Goal: Task Accomplishment & Management: Use online tool/utility

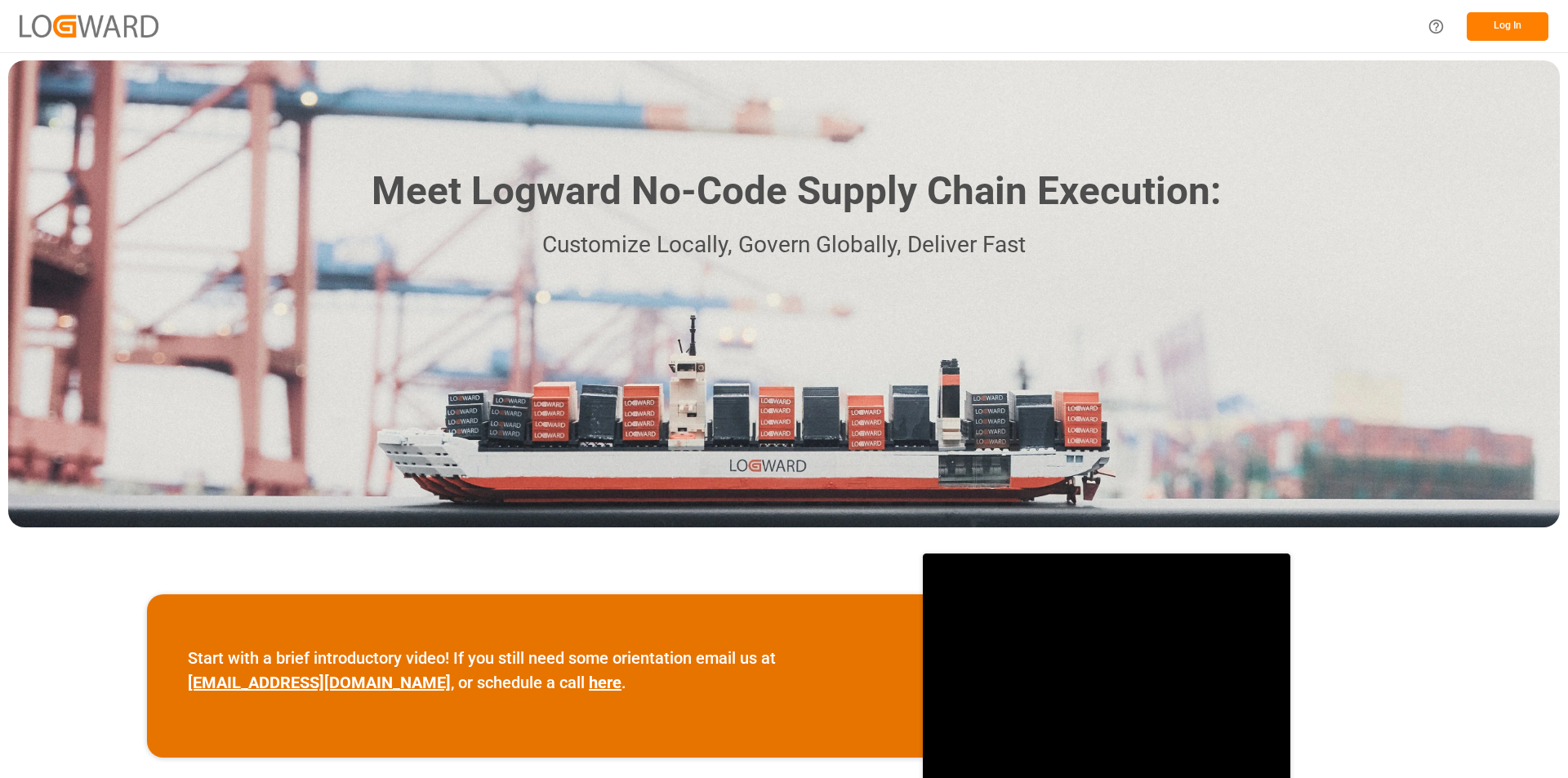
click at [1472, 27] on button "Log In" at bounding box center [1507, 27] width 82 height 29
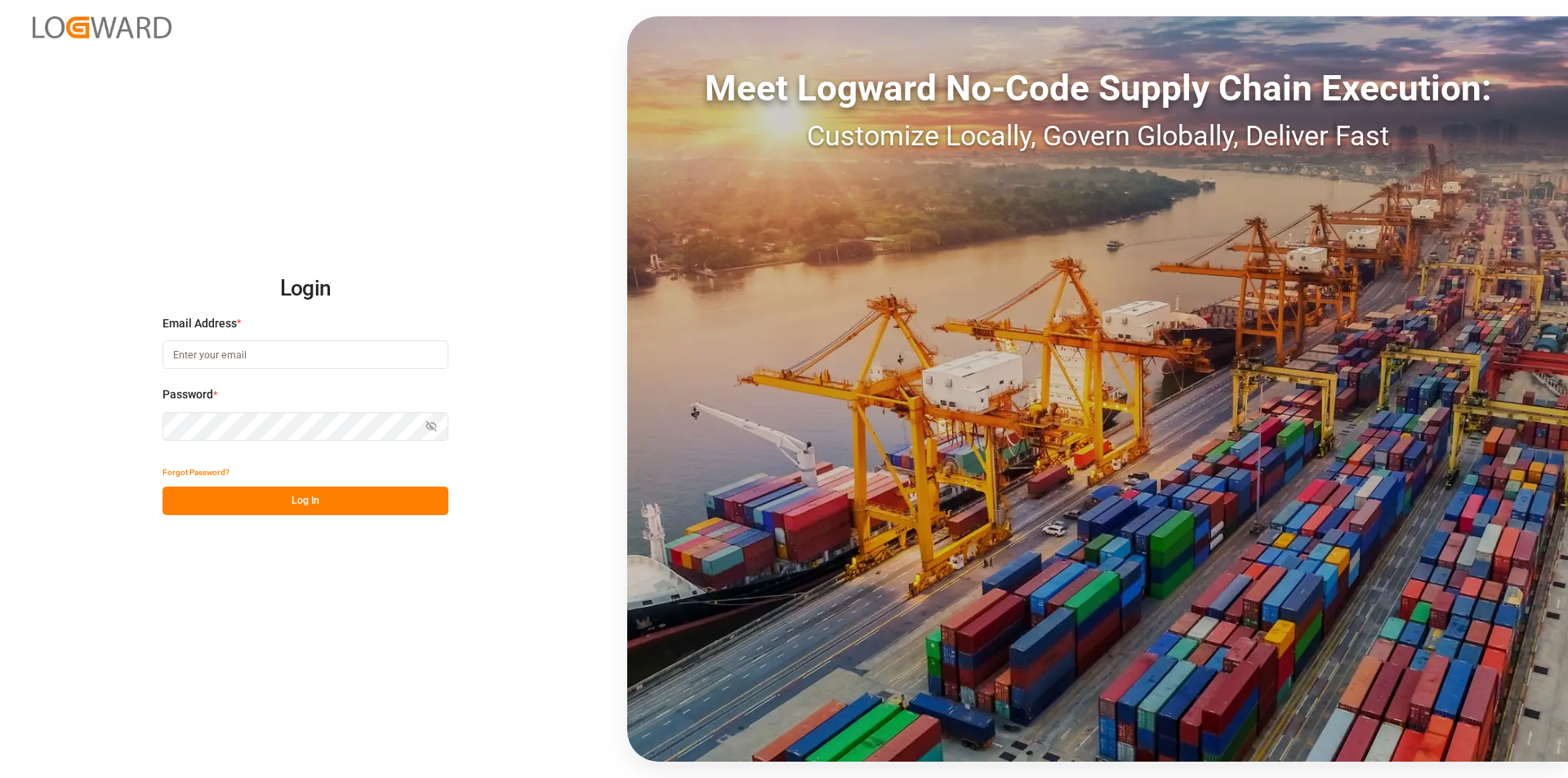
click at [178, 363] on input at bounding box center [305, 355] width 286 height 29
click at [199, 359] on input at bounding box center [305, 355] width 286 height 29
paste input "[PERSON_NAME][EMAIL_ADDRESS][PERSON_NAME][DOMAIN_NAME]"
type input "[PERSON_NAME][EMAIL_ADDRESS][PERSON_NAME][DOMAIN_NAME]"
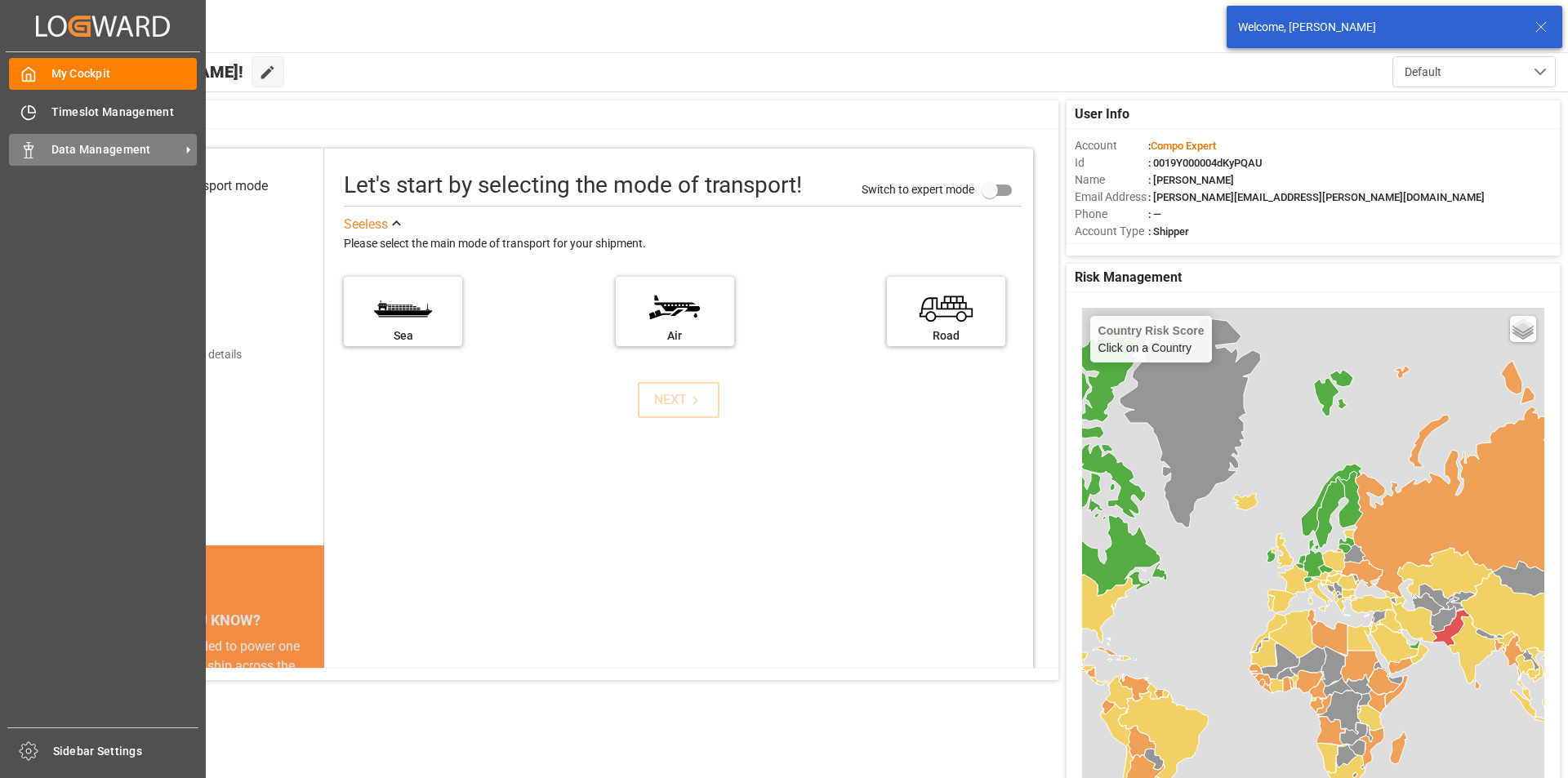
click at [28, 148] on icon at bounding box center [29, 150] width 16 height 16
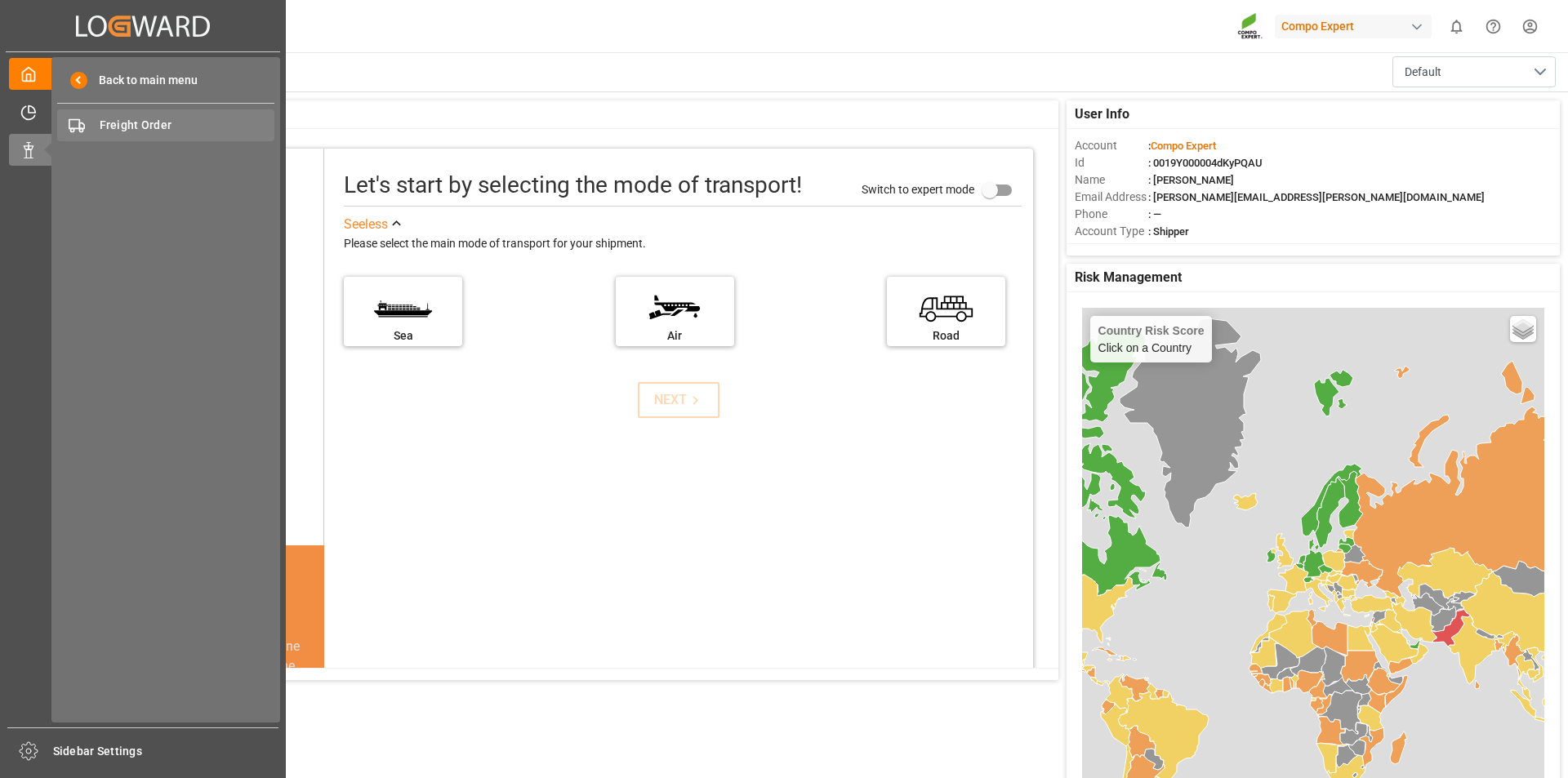
click at [146, 129] on span "Freight Order" at bounding box center [188, 125] width 176 height 17
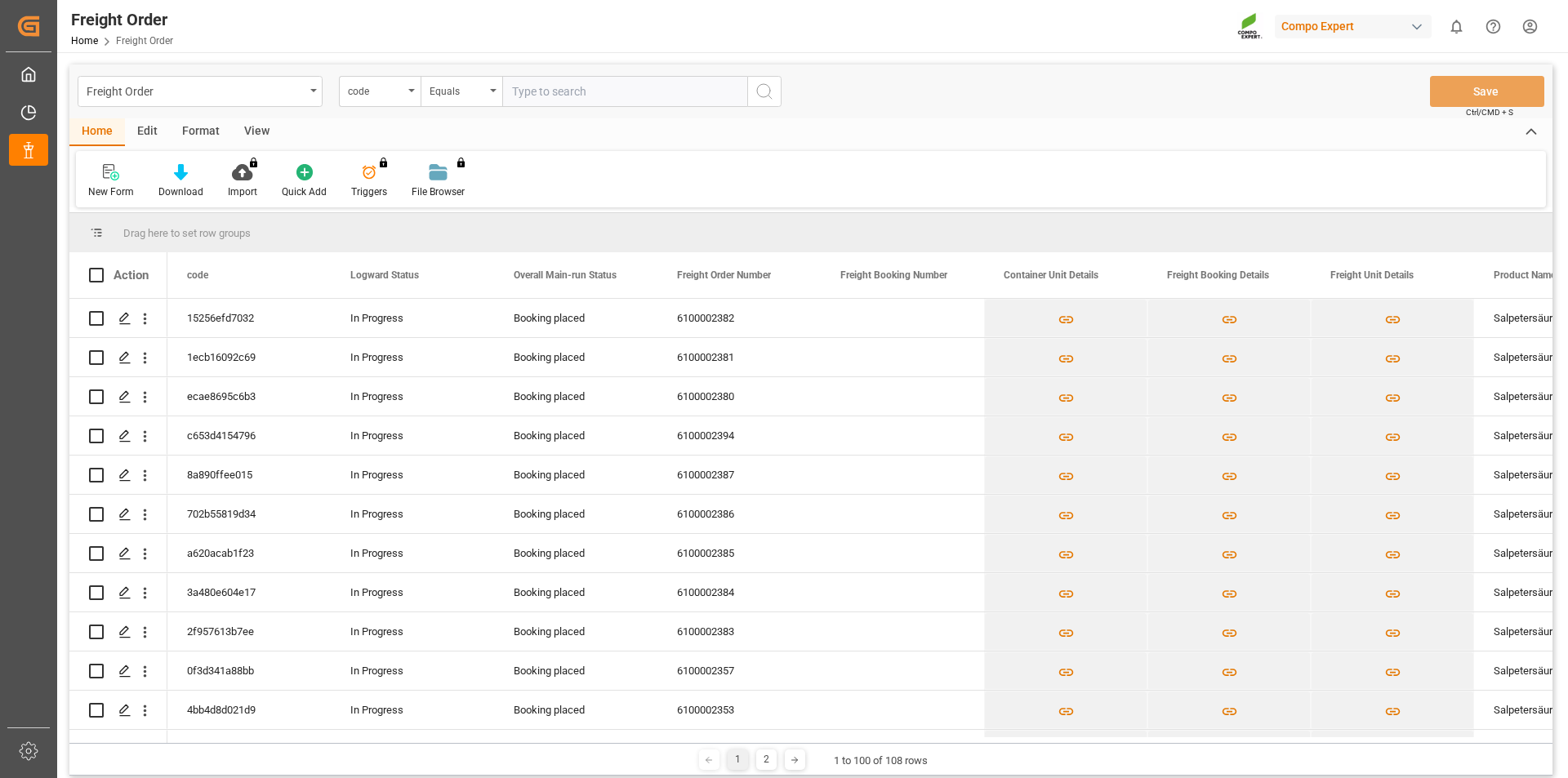
click at [1537, 31] on html "Created by potrace 1.15, written by [PERSON_NAME] [DATE]-[DATE] Created by potr…" at bounding box center [784, 389] width 1568 height 778
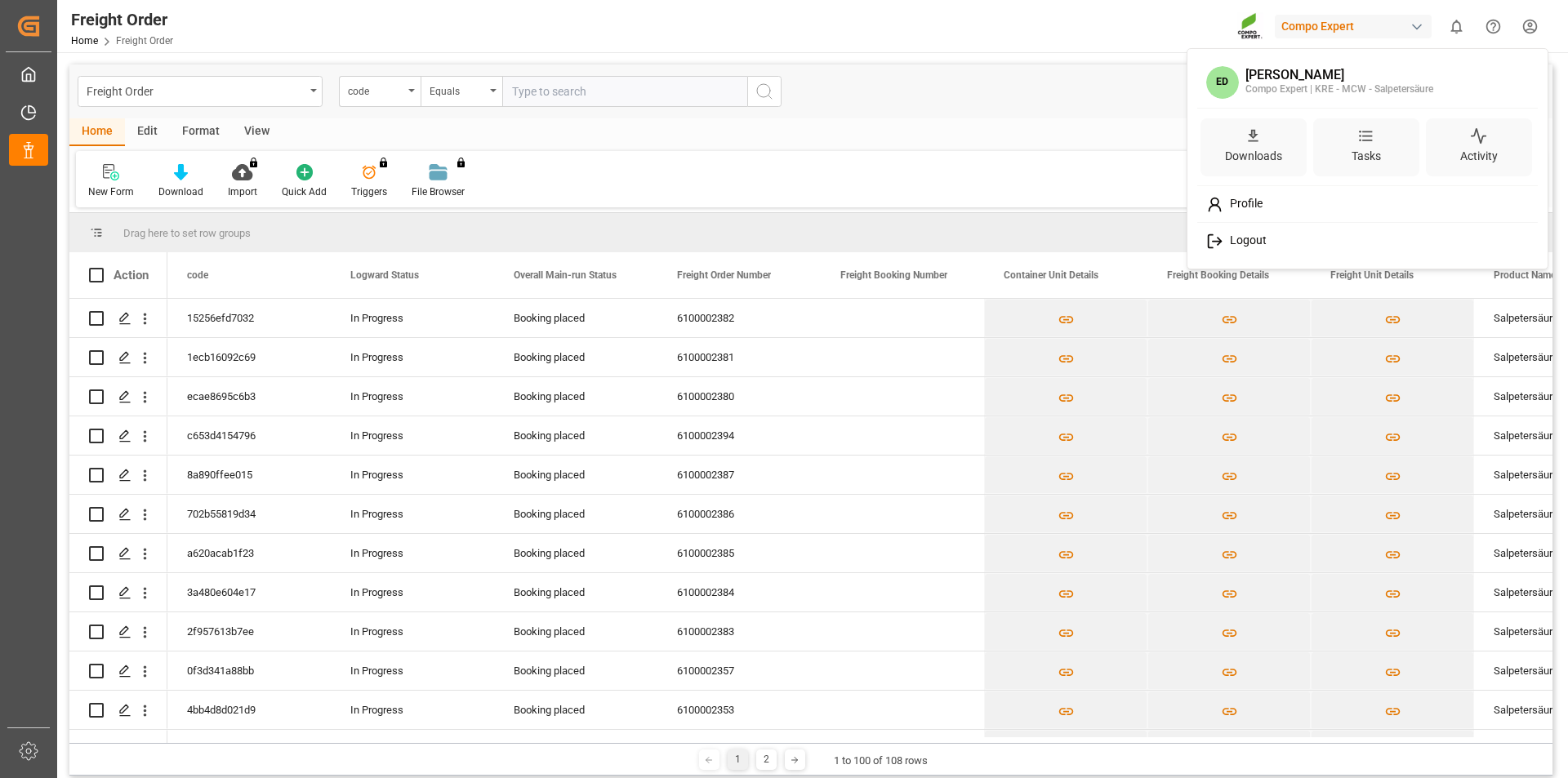
click at [1258, 250] on div "Logout" at bounding box center [1368, 241] width 335 height 30
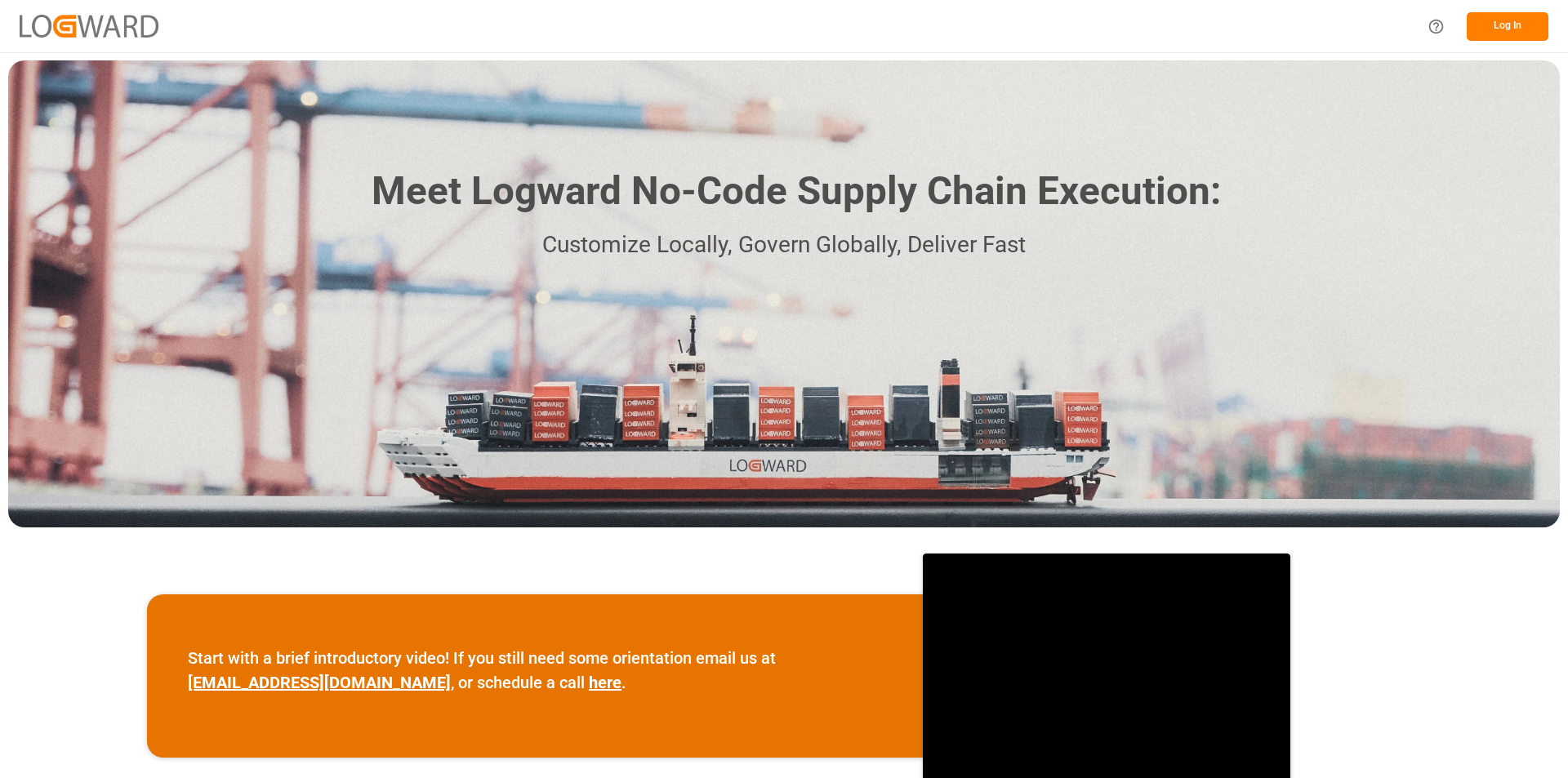
click at [1514, 25] on button "Log In" at bounding box center [1507, 27] width 82 height 29
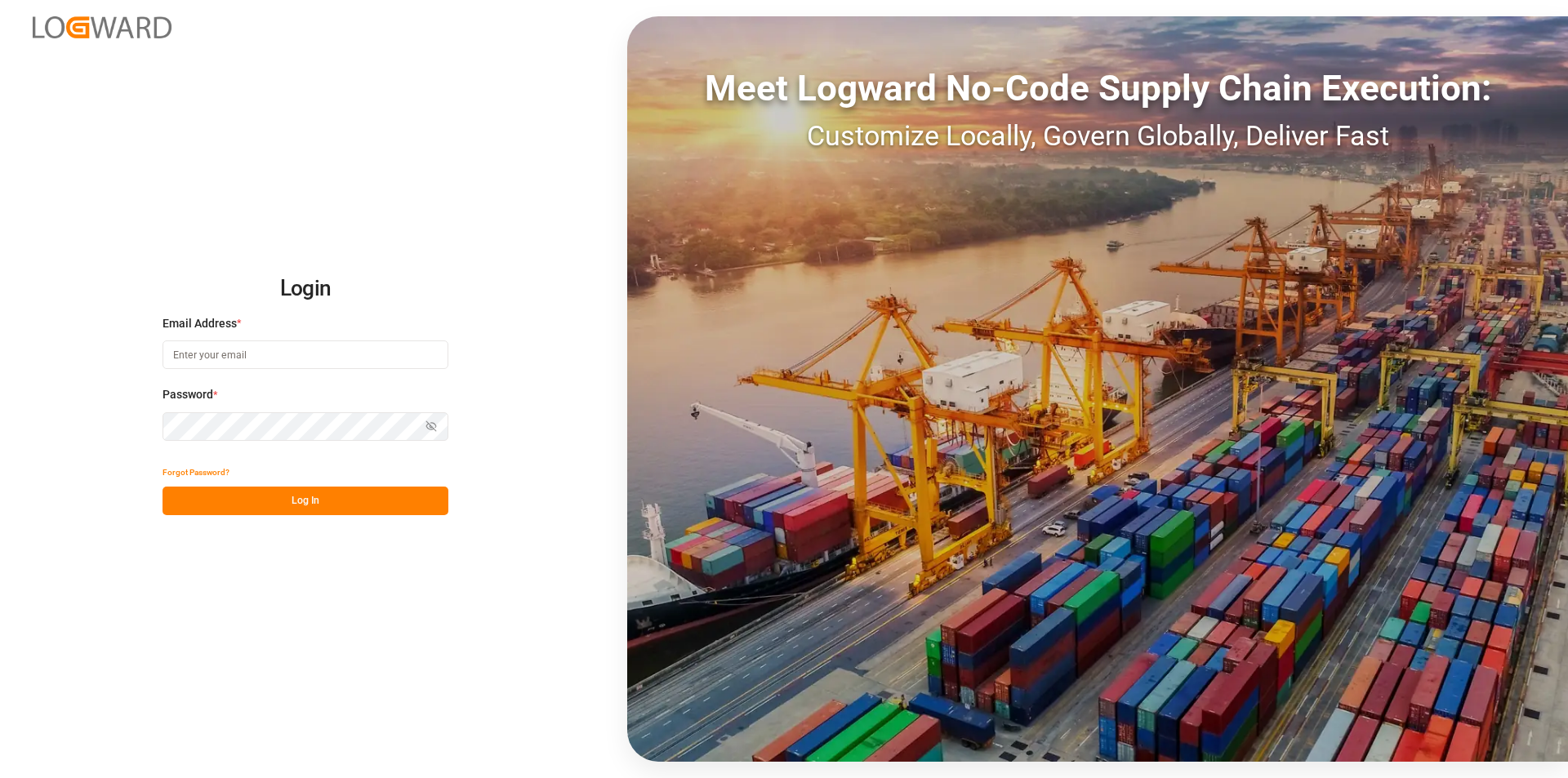
paste input "nitricacid@compo-expert.com"
type input "nitricacid@compo-expert.com"
drag, startPoint x: 330, startPoint y: 357, endPoint x: 108, endPoint y: 339, distance: 222.7
click at [108, 339] on div "Login Email Address * nitricacid@compo-expert.com Password * Show password Pass…" at bounding box center [784, 389] width 1568 height 778
click at [197, 351] on input at bounding box center [305, 355] width 286 height 29
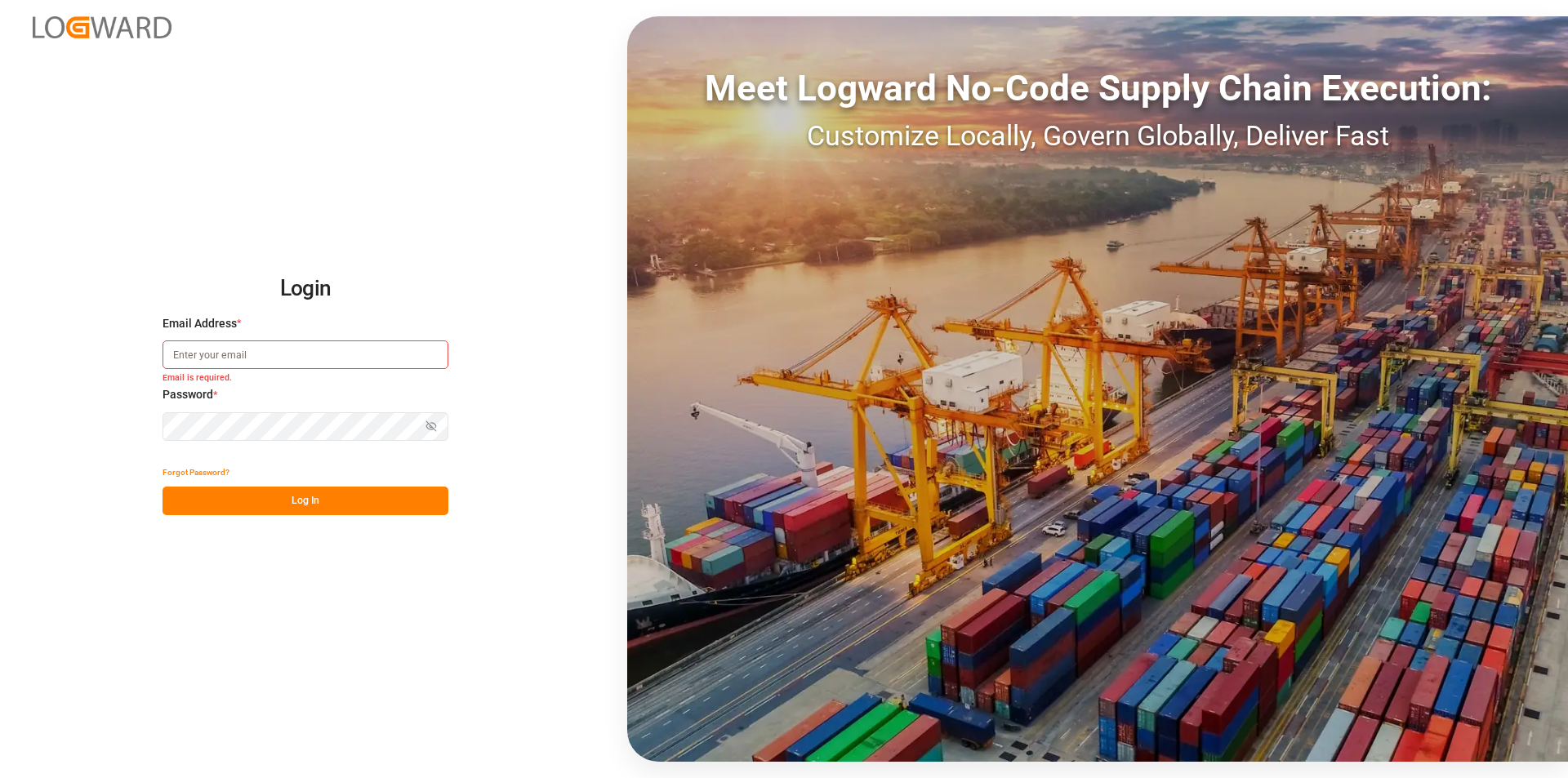
paste input "[PERSON_NAME][EMAIL_ADDRESS][PERSON_NAME][DOMAIN_NAME]"
type input "[PERSON_NAME][EMAIL_ADDRESS][PERSON_NAME][DOMAIN_NAME]"
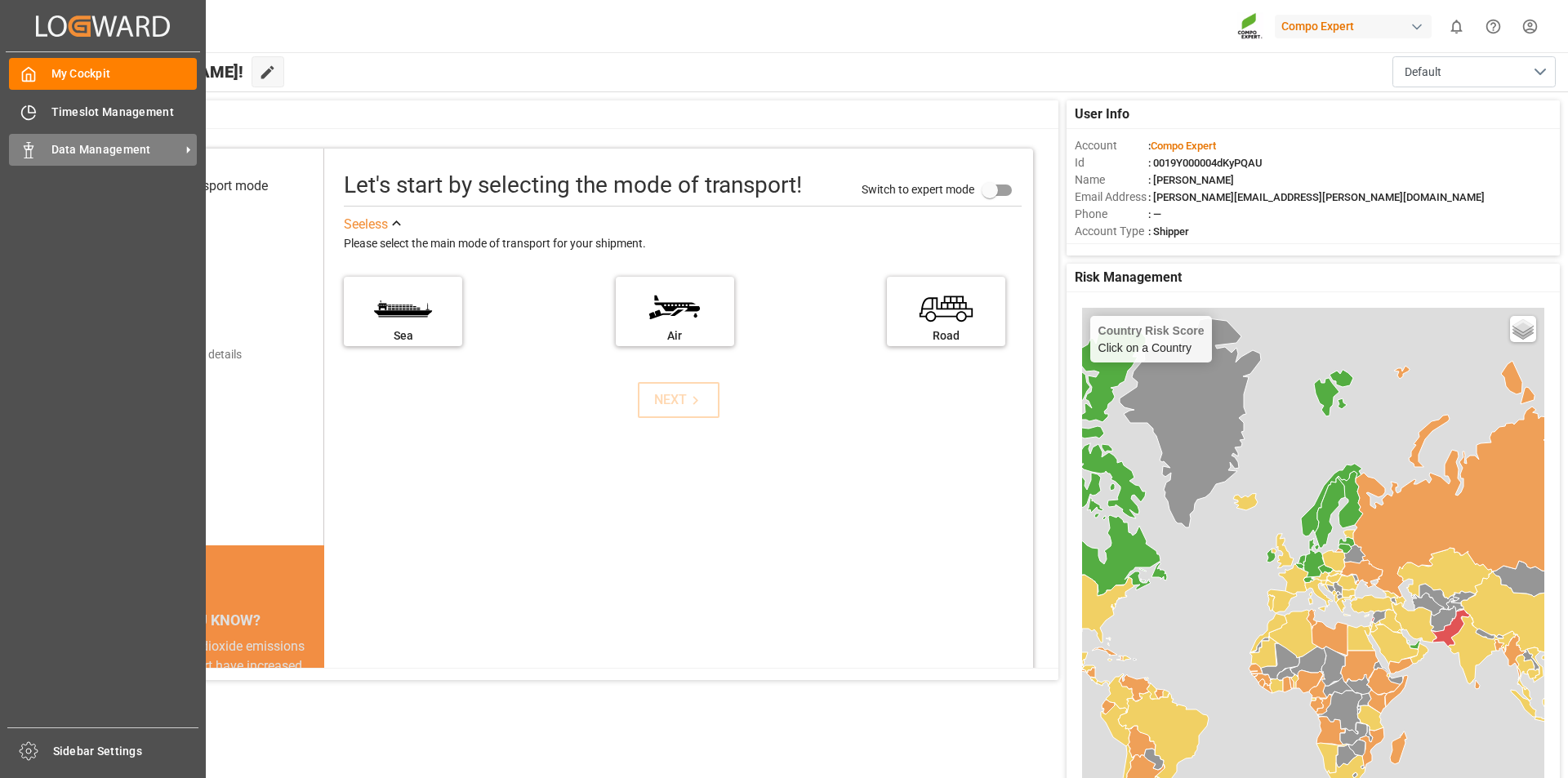
click at [38, 149] on div "Data Management Data Management" at bounding box center [102, 149] width 188 height 32
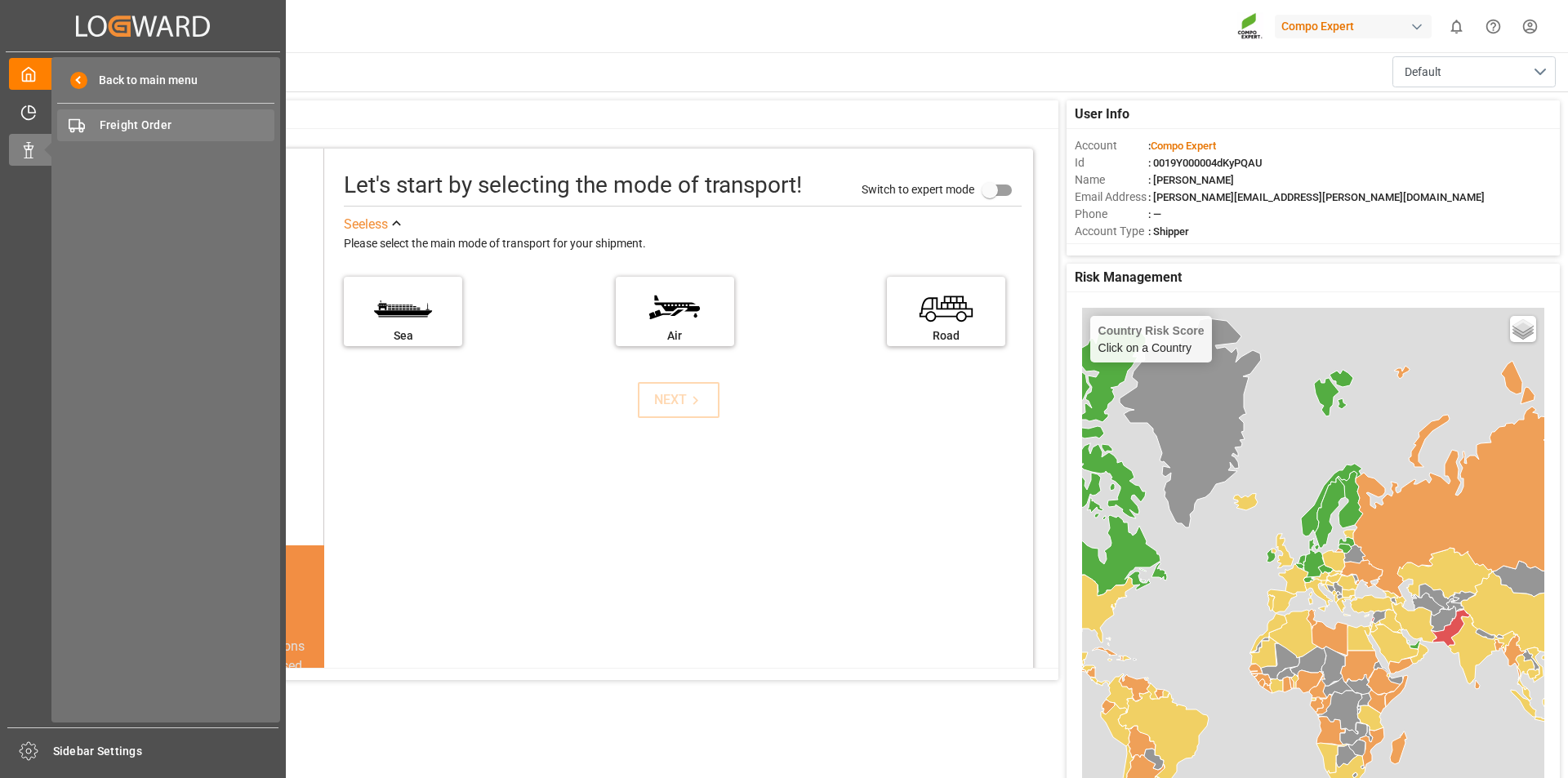
click at [156, 124] on span "Freight Order" at bounding box center [188, 125] width 176 height 17
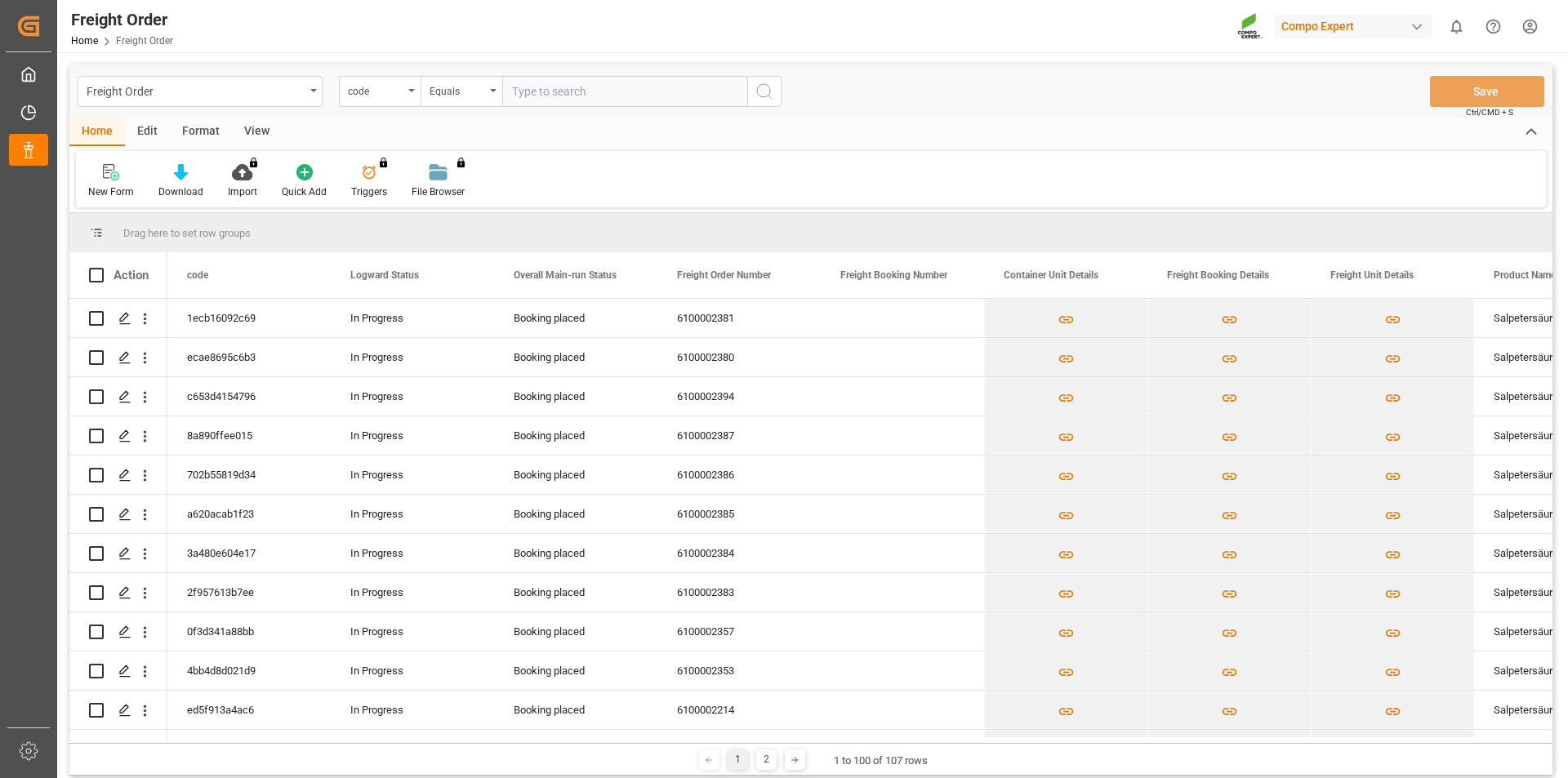
click at [1530, 21] on html "Created by potrace 1.15, written by [PERSON_NAME] [DATE]-[DATE] Created by potr…" at bounding box center [784, 389] width 1568 height 778
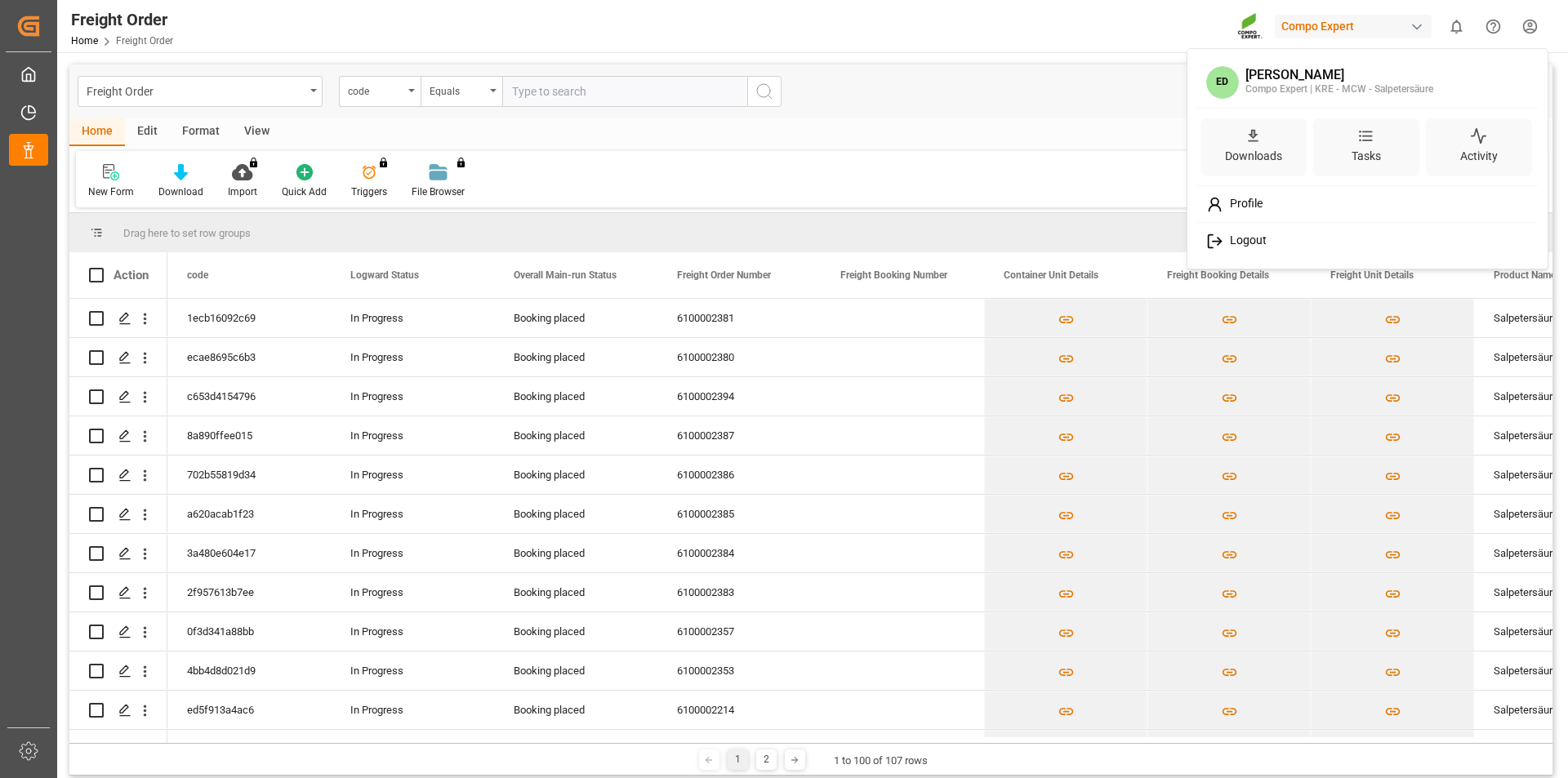
click at [1251, 237] on span "Logout" at bounding box center [1246, 241] width 43 height 14
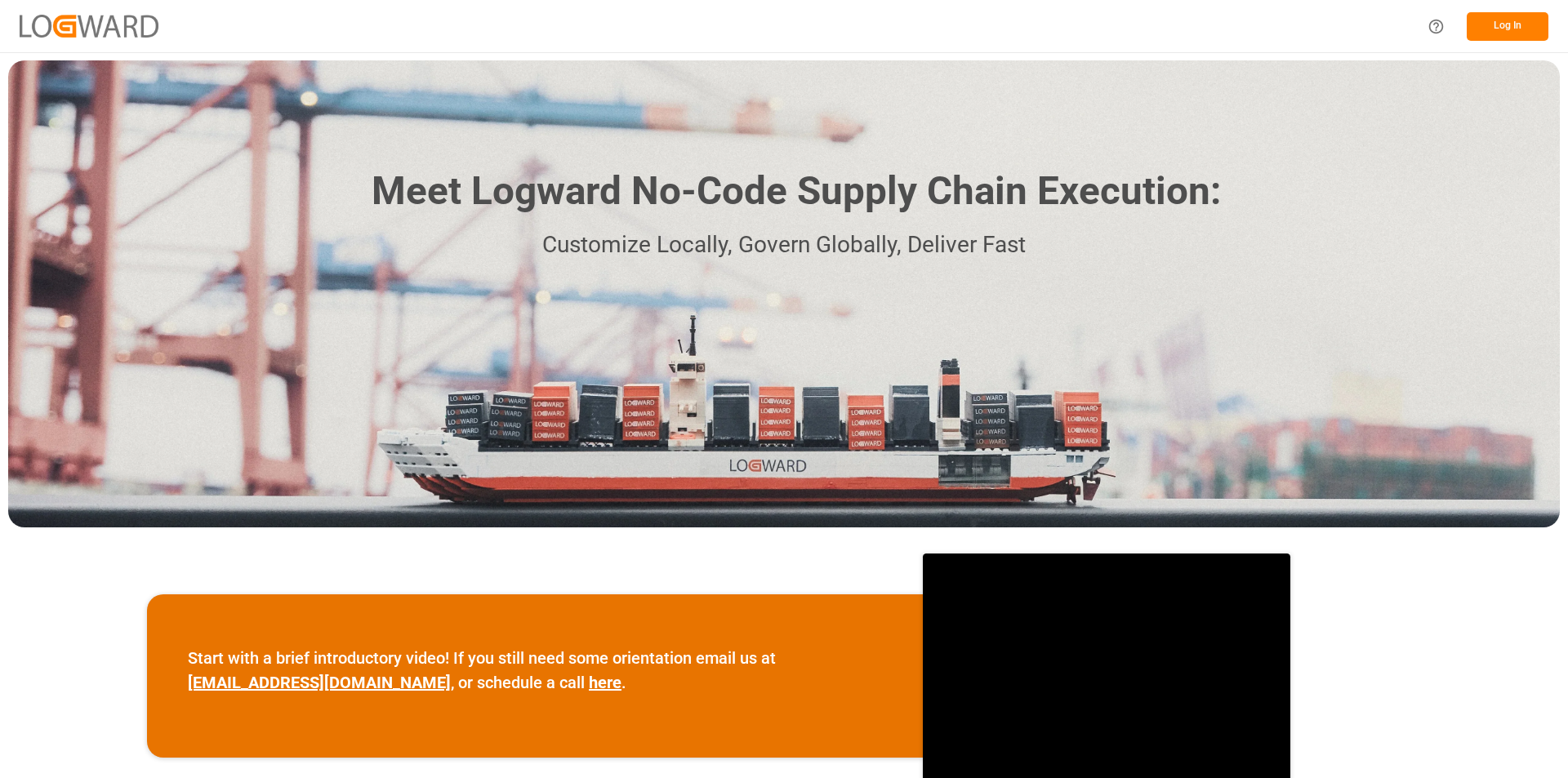
click at [1120, 34] on div "Log In" at bounding box center [784, 26] width 1568 height 53
click at [1533, 24] on button "Log In" at bounding box center [1507, 27] width 82 height 29
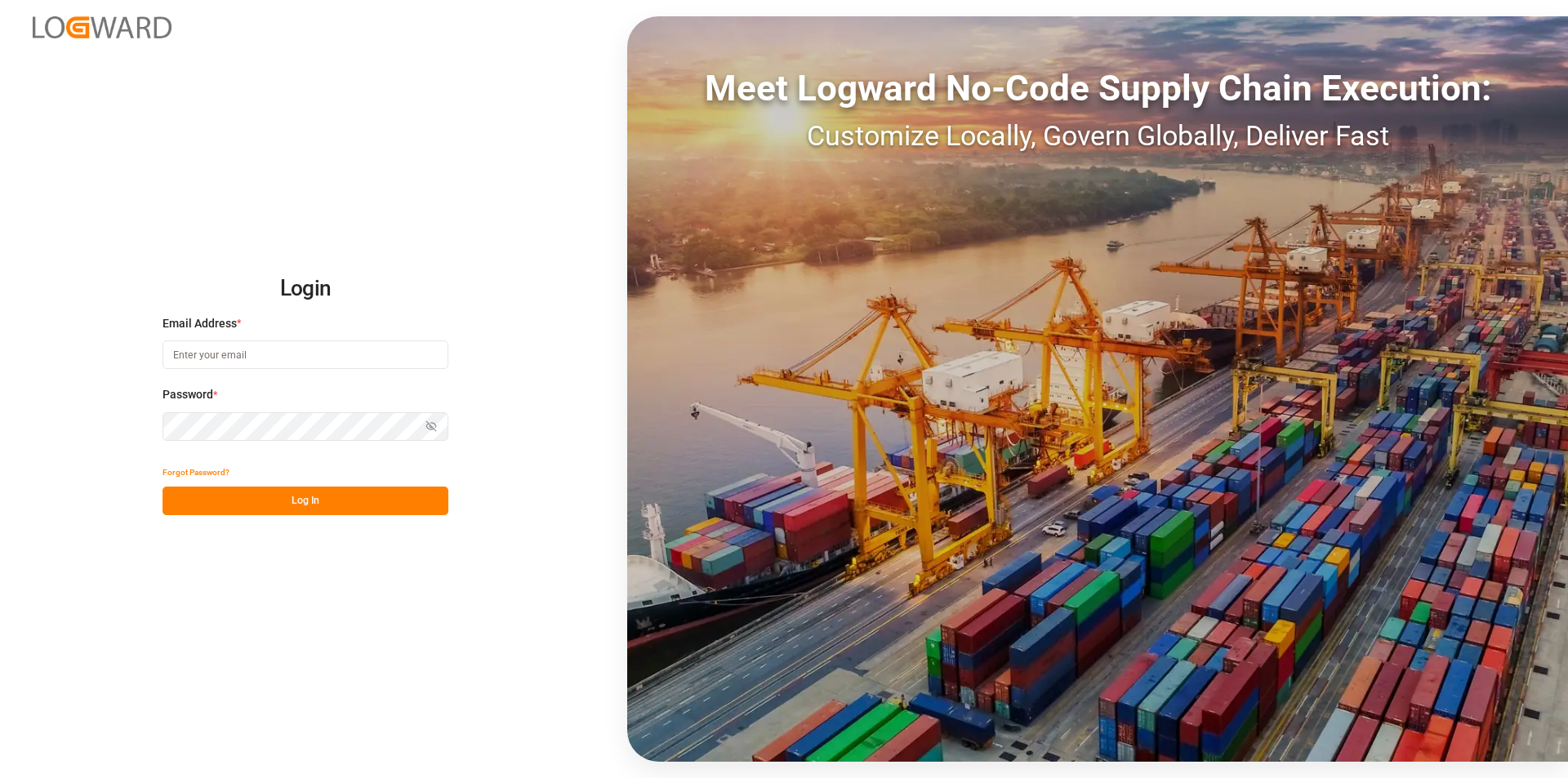
click at [283, 349] on input at bounding box center [305, 355] width 286 height 29
click at [208, 353] on input at bounding box center [305, 355] width 286 height 29
paste input "[PERSON_NAME][EMAIL_ADDRESS][PERSON_NAME][DOMAIN_NAME]"
type input "[PERSON_NAME][EMAIL_ADDRESS][PERSON_NAME][DOMAIN_NAME]"
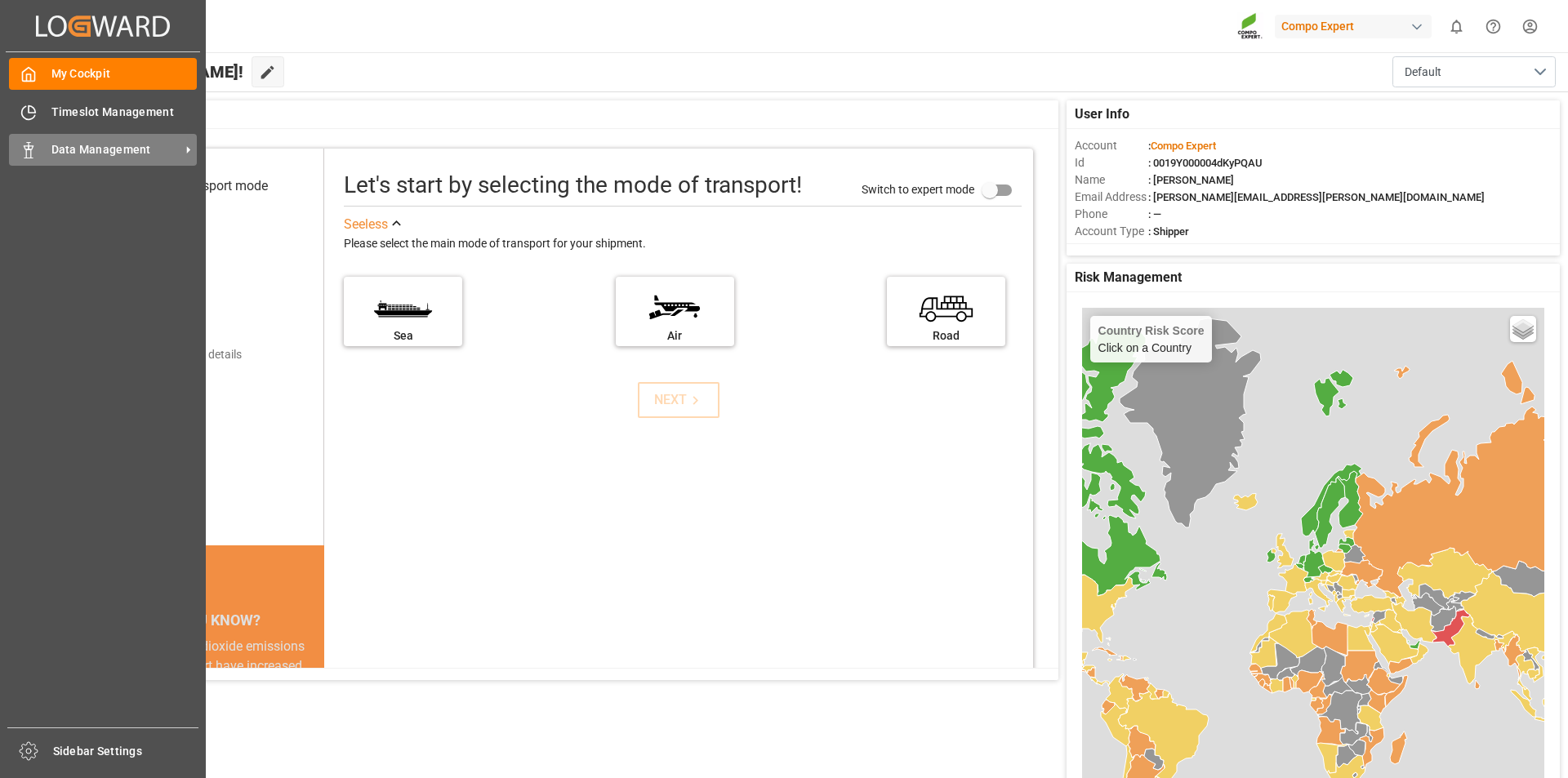
click at [33, 150] on icon at bounding box center [29, 150] width 16 height 16
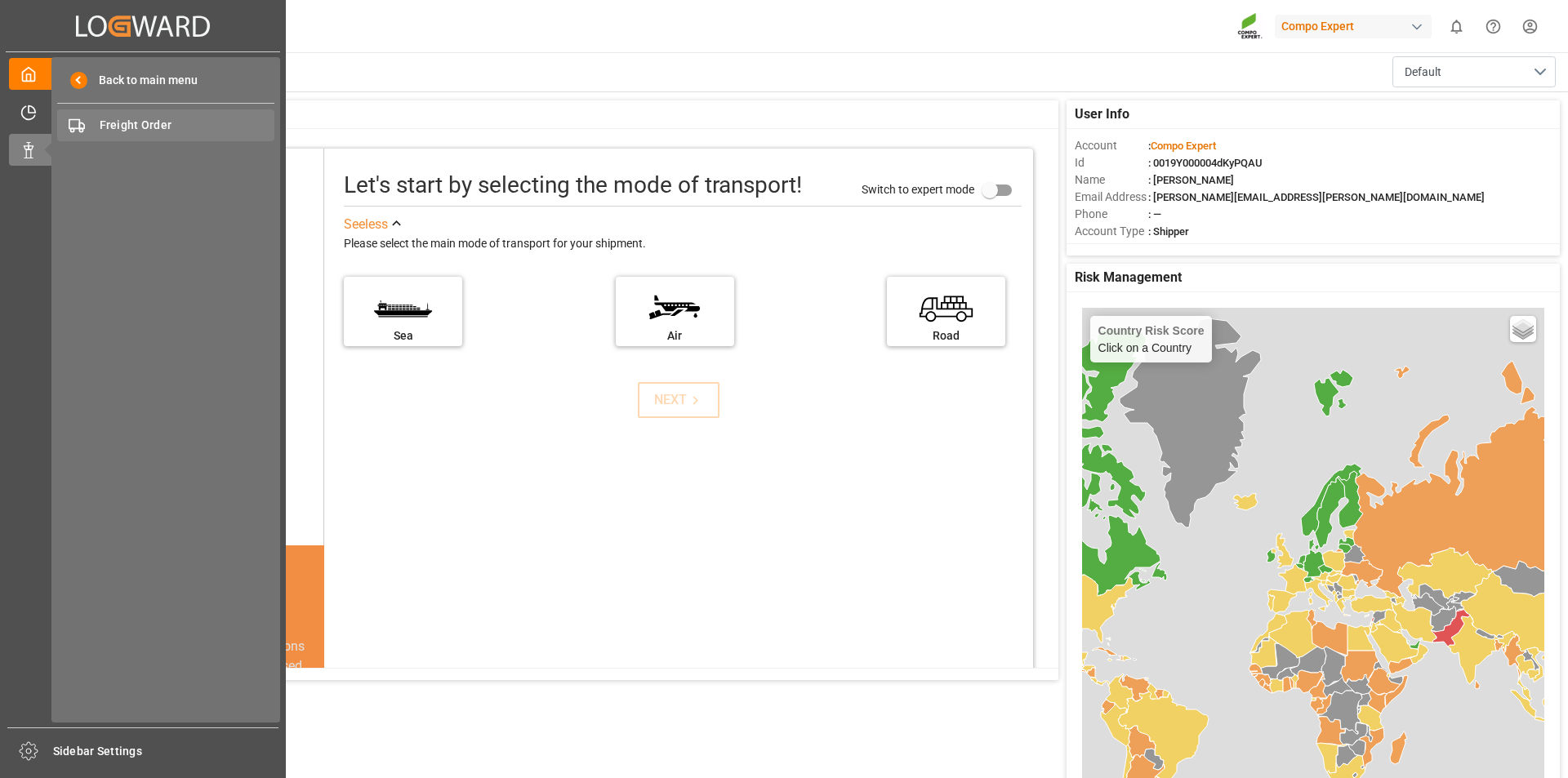
click at [161, 129] on span "Freight Order" at bounding box center [188, 125] width 176 height 17
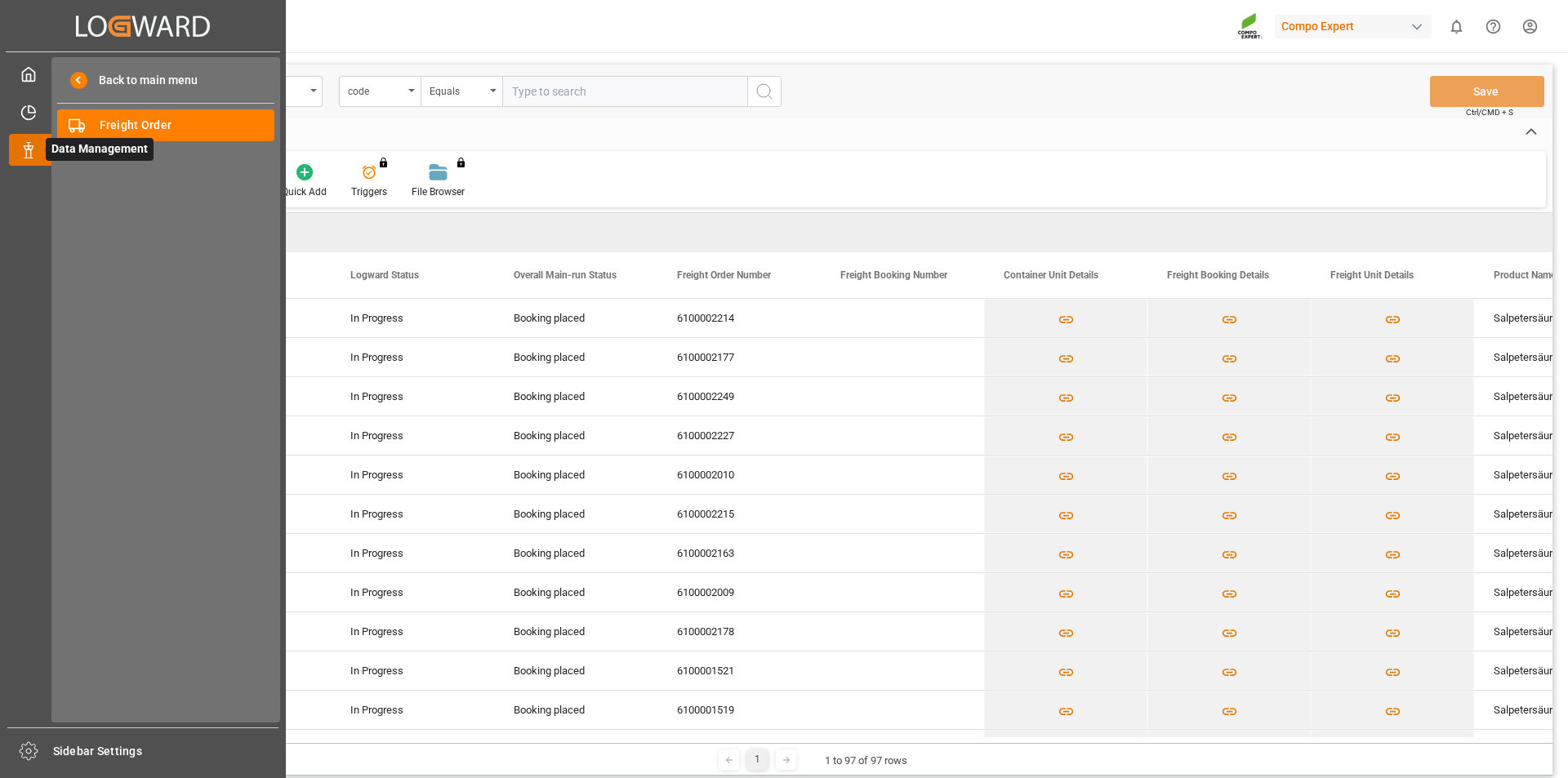
click at [23, 158] on icon at bounding box center [29, 150] width 16 height 16
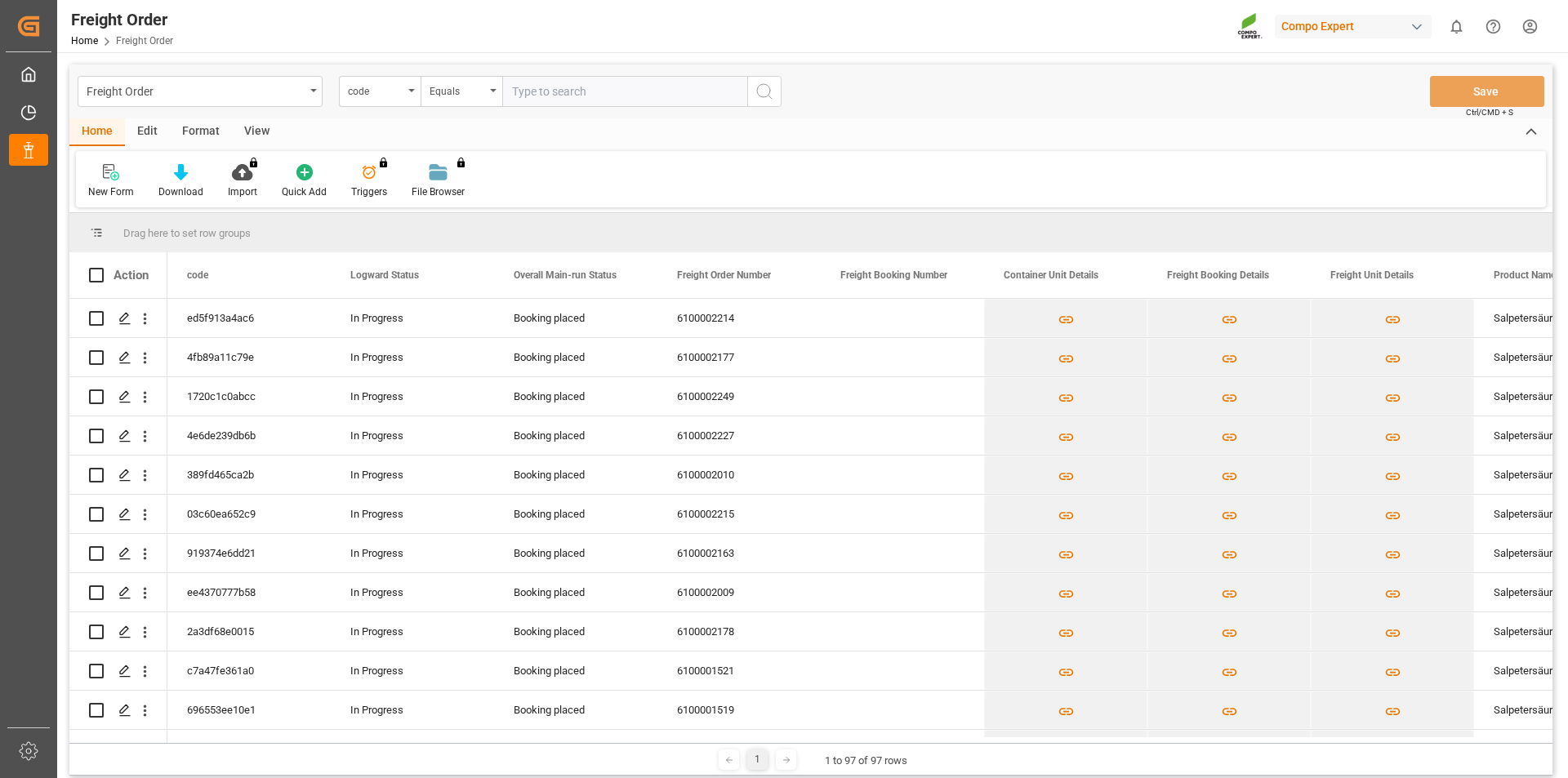
click at [937, 118] on div "Freight Order code Equals Save Ctrl/CMD + S" at bounding box center [811, 91] width 1483 height 54
click at [1518, 32] on html "Created by potrace 1.15, written by [PERSON_NAME] [DATE]-[DATE] Created by potr…" at bounding box center [784, 389] width 1568 height 778
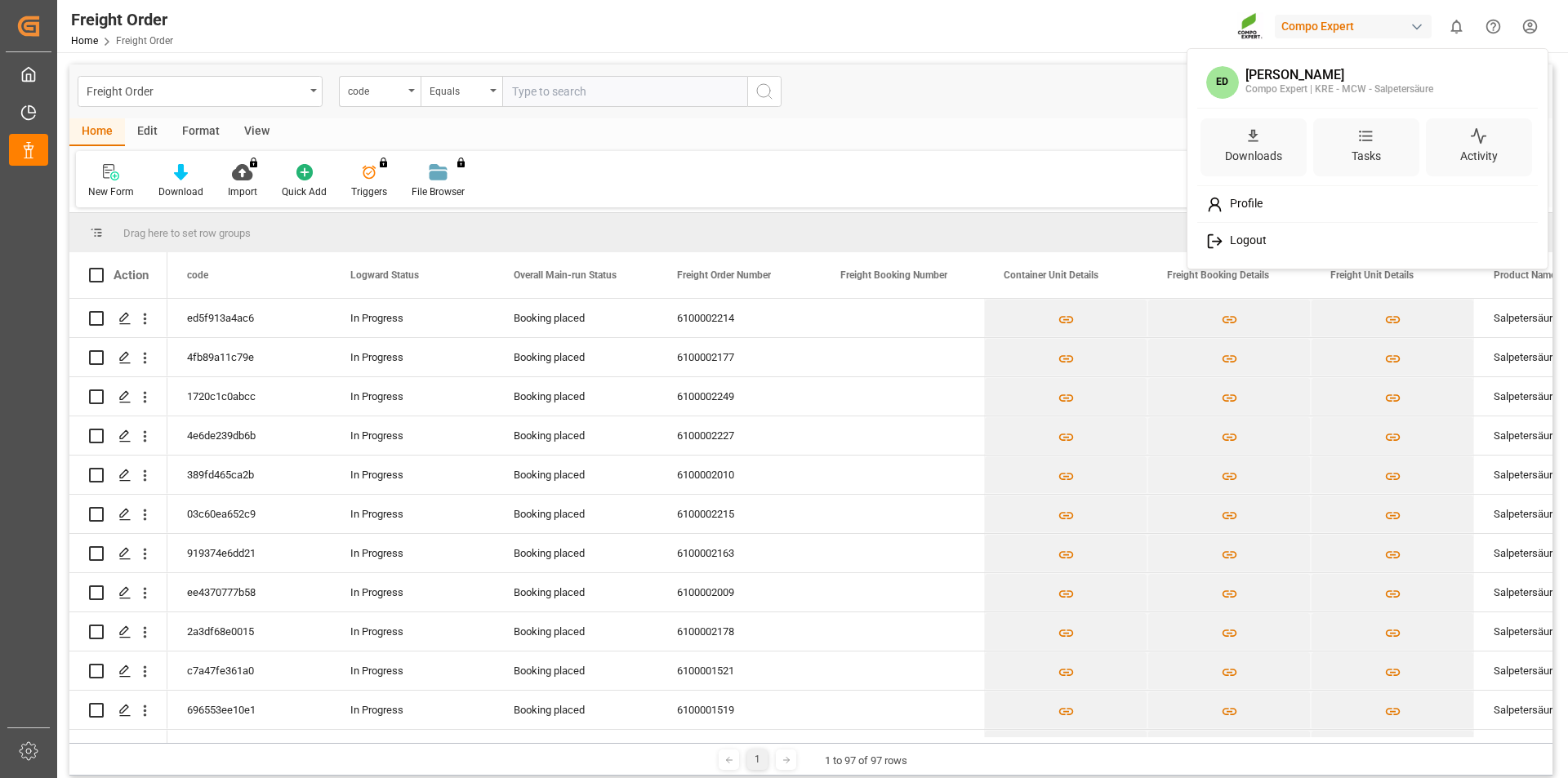
click at [1234, 233] on div "Logout" at bounding box center [1368, 241] width 335 height 30
